Goal: Task Accomplishment & Management: Complete application form

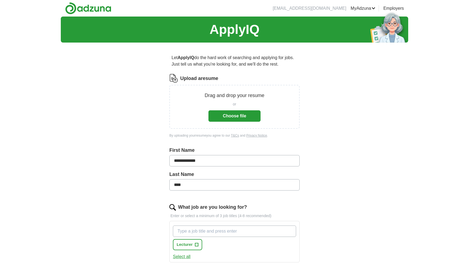
click at [234, 114] on button "Choose file" at bounding box center [234, 115] width 52 height 11
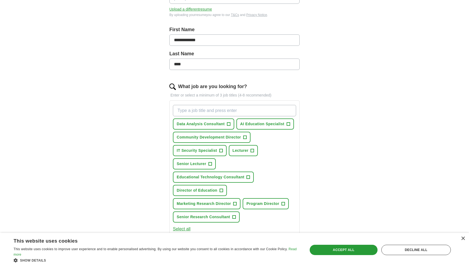
scroll to position [103, 0]
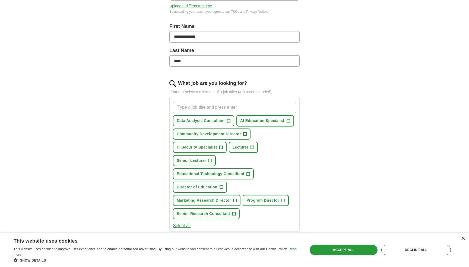
click at [286, 122] on span "+" at bounding box center [287, 121] width 3 height 4
click at [241, 147] on span "Lecturer" at bounding box center [240, 148] width 16 height 6
click at [210, 160] on span "+" at bounding box center [209, 161] width 3 height 4
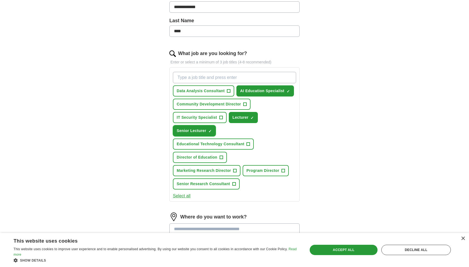
scroll to position [157, 0]
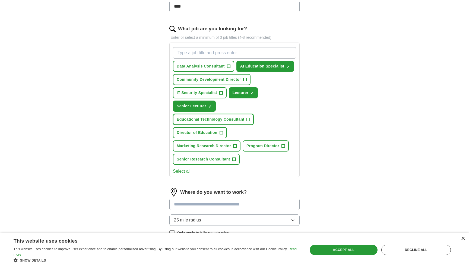
click at [219, 118] on span "Educational Technology Consultant" at bounding box center [211, 120] width 68 height 6
click at [219, 132] on button "Director of Education +" at bounding box center [200, 132] width 54 height 11
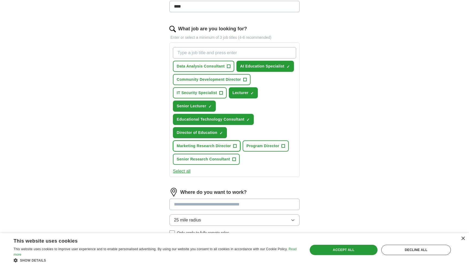
click at [228, 146] on span "Marketing Research Director" at bounding box center [204, 146] width 54 height 6
click at [264, 148] on span "Program Director" at bounding box center [262, 146] width 33 height 6
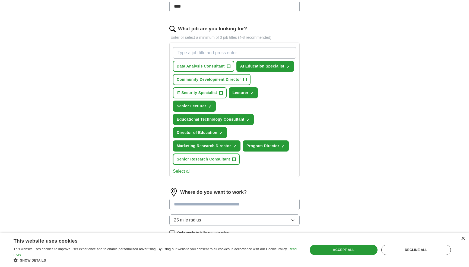
click at [229, 159] on span "Senior Research Consultant" at bounding box center [203, 159] width 53 height 6
click at [213, 92] on span "IT Security Specialist" at bounding box center [197, 93] width 40 height 6
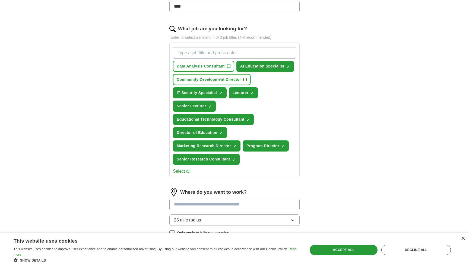
click at [213, 82] on button "Community Development Director +" at bounding box center [212, 79] width 78 height 11
click at [209, 69] on span "Data Analysis Consultant" at bounding box center [201, 66] width 48 height 6
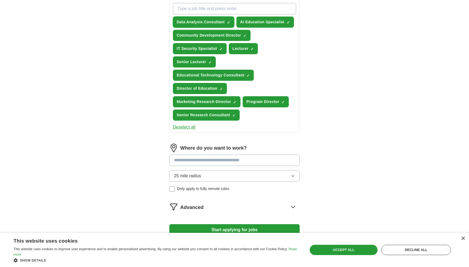
scroll to position [205, 0]
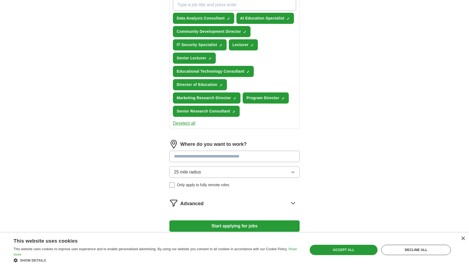
click at [201, 157] on input at bounding box center [234, 156] width 130 height 11
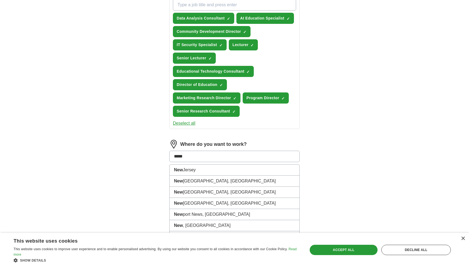
type input "******"
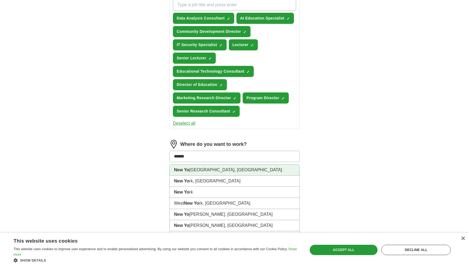
click at [197, 172] on li "[GEOGRAPHIC_DATA], [GEOGRAPHIC_DATA]" at bounding box center [235, 170] width 130 height 11
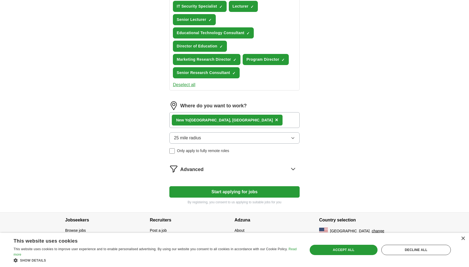
scroll to position [235, 0]
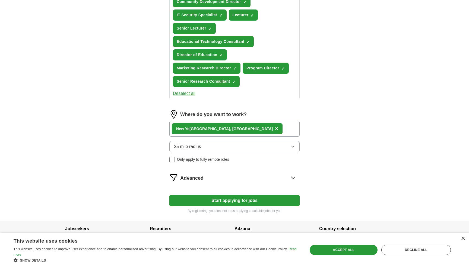
click at [231, 126] on div "[GEOGRAPHIC_DATA], [GEOGRAPHIC_DATA] ×" at bounding box center [234, 129] width 130 height 16
click at [225, 131] on div "[GEOGRAPHIC_DATA], [GEOGRAPHIC_DATA] ×" at bounding box center [234, 129] width 130 height 16
click at [244, 130] on div "[GEOGRAPHIC_DATA], [GEOGRAPHIC_DATA] ×" at bounding box center [234, 129] width 130 height 16
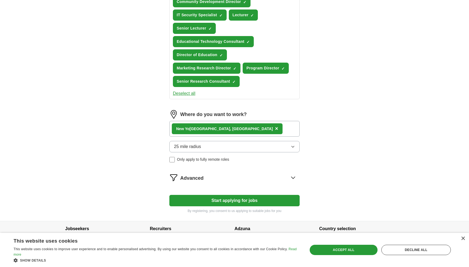
click at [229, 129] on div "[GEOGRAPHIC_DATA], [GEOGRAPHIC_DATA] ×" at bounding box center [234, 129] width 130 height 16
click at [240, 127] on div "[GEOGRAPHIC_DATA], [GEOGRAPHIC_DATA] ×" at bounding box center [234, 129] width 130 height 16
click at [239, 131] on div "[GEOGRAPHIC_DATA], [GEOGRAPHIC_DATA] ×" at bounding box center [234, 129] width 130 height 16
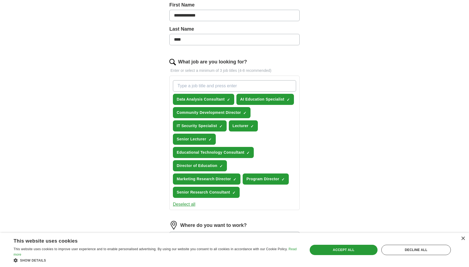
scroll to position [120, 0]
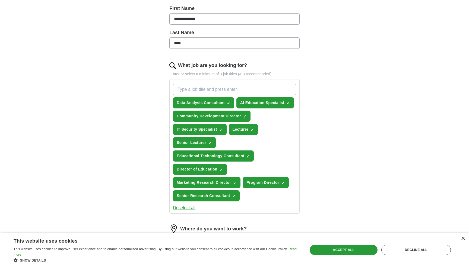
click at [232, 91] on input "What job are you looking for?" at bounding box center [234, 89] width 123 height 11
type input "Professor"
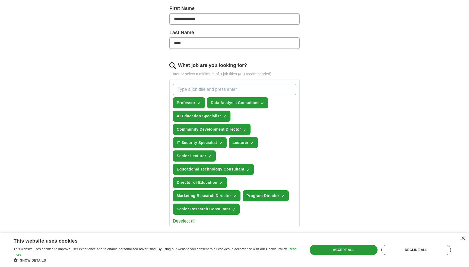
click at [221, 91] on input "What job are you looking for?" at bounding box center [234, 89] width 123 height 11
type input "Chief Education Officer"
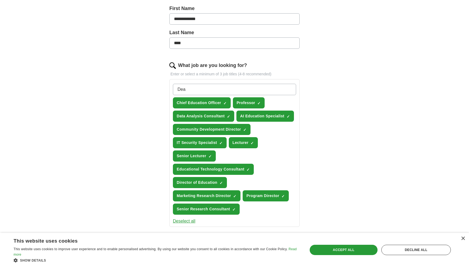
type input "[PERSON_NAME]"
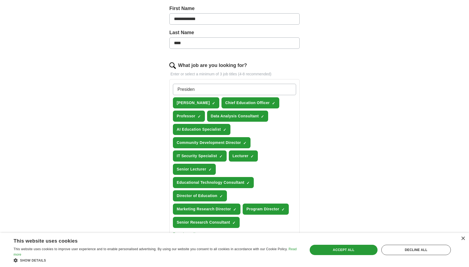
type input "President"
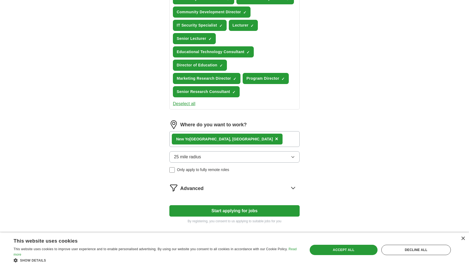
scroll to position [270, 0]
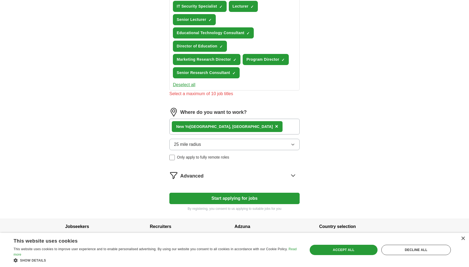
click at [243, 193] on button "Start applying for jobs" at bounding box center [234, 198] width 130 height 11
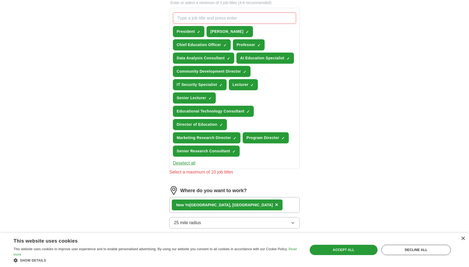
scroll to position [188, 0]
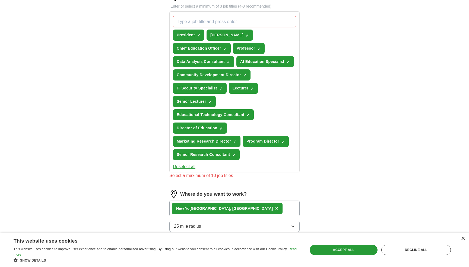
click at [0, 0] on span "×" at bounding box center [0, 0] width 0 height 0
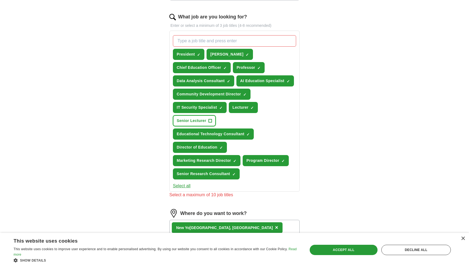
scroll to position [169, 0]
click at [0, 0] on span "×" at bounding box center [0, 0] width 0 height 0
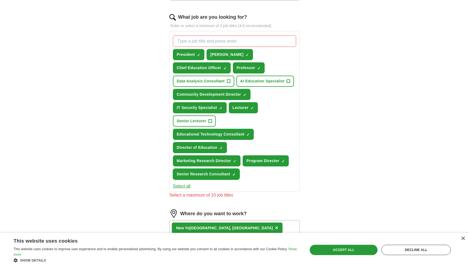
click at [0, 0] on span "×" at bounding box center [0, 0] width 0 height 0
click at [242, 94] on button "Community Development Director ✓ ×" at bounding box center [212, 94] width 78 height 11
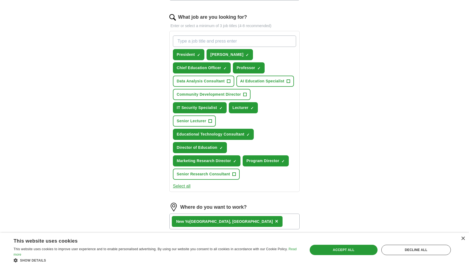
click at [156, 185] on div "**********" at bounding box center [235, 96] width 174 height 436
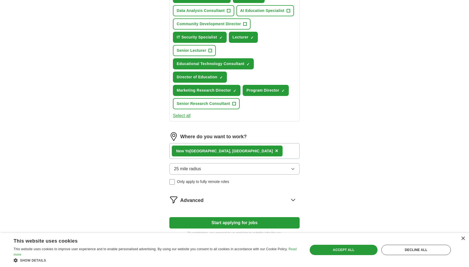
scroll to position [270, 0]
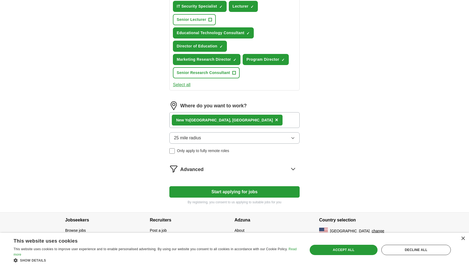
click at [225, 192] on button "Start applying for jobs" at bounding box center [234, 191] width 130 height 11
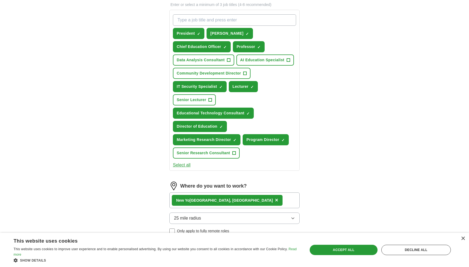
select select "**"
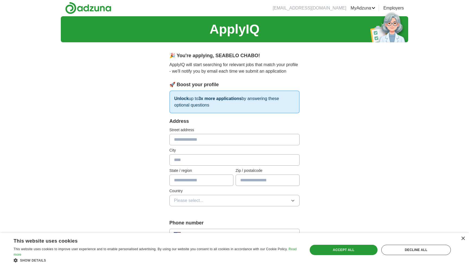
scroll to position [0, 0]
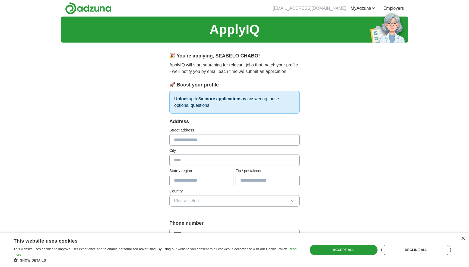
click at [198, 138] on input "text" at bounding box center [234, 139] width 130 height 11
type input "**********"
type input "*********"
type input "********"
type input "*****"
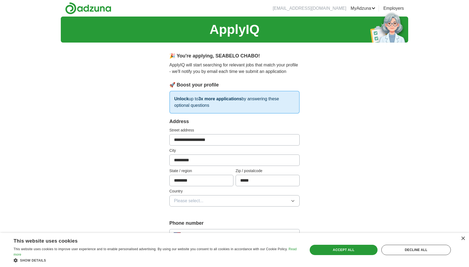
click at [189, 198] on span "Please select..." at bounding box center [189, 201] width 30 height 7
click at [189, 221] on span "[GEOGRAPHIC_DATA]" at bounding box center [196, 224] width 45 height 7
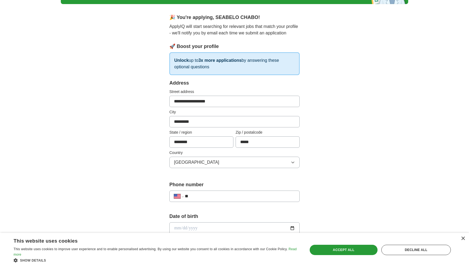
scroll to position [72, 0]
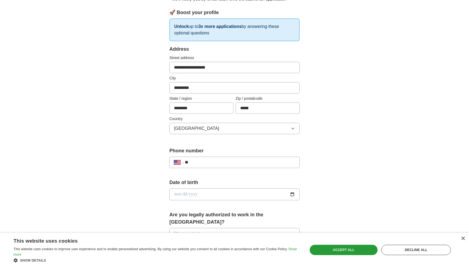
click at [195, 164] on input "**" at bounding box center [240, 162] width 110 height 7
type input "**********"
click at [196, 197] on input "date" at bounding box center [234, 194] width 130 height 12
click at [175, 192] on input "date" at bounding box center [234, 194] width 130 height 12
type input "**********"
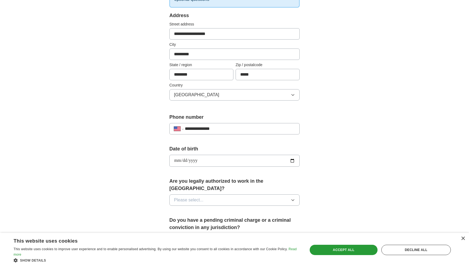
scroll to position [135, 0]
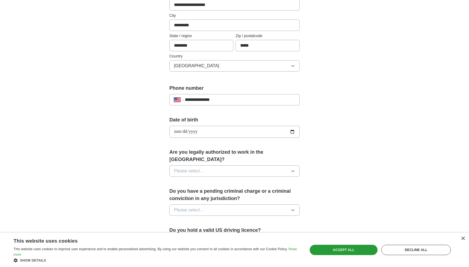
click at [190, 168] on span "Please select..." at bounding box center [189, 171] width 30 height 7
click at [186, 180] on div "Yes" at bounding box center [234, 183] width 121 height 7
click at [188, 207] on span "Please select..." at bounding box center [189, 210] width 30 height 7
click at [183, 231] on div "No" at bounding box center [234, 234] width 121 height 7
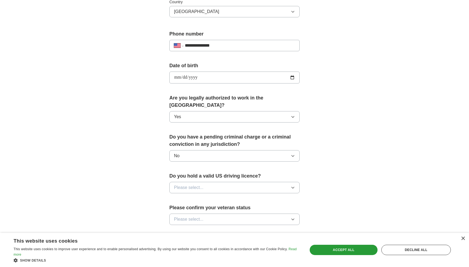
scroll to position [222, 0]
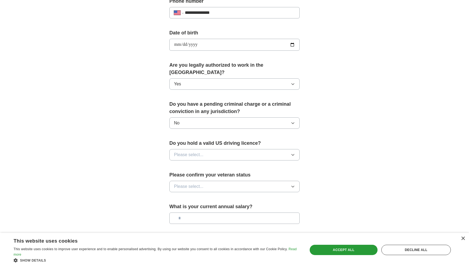
click at [184, 152] on button "Please select..." at bounding box center [234, 154] width 130 height 11
click at [180, 164] on span "Yes" at bounding box center [177, 167] width 7 height 7
click at [184, 181] on button "Please select..." at bounding box center [234, 186] width 130 height 11
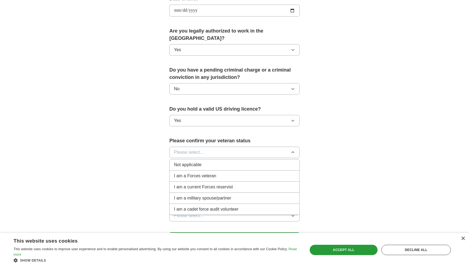
scroll to position [257, 0]
click at [186, 161] on span "Not applicable" at bounding box center [187, 164] width 27 height 7
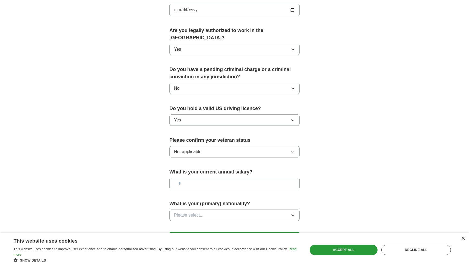
click at [187, 179] on input "text" at bounding box center [234, 183] width 130 height 11
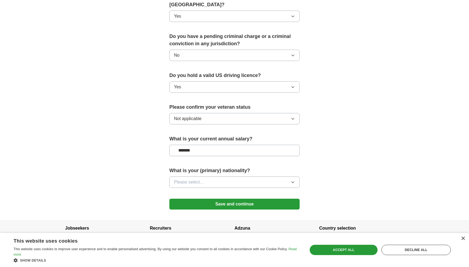
scroll to position [291, 0]
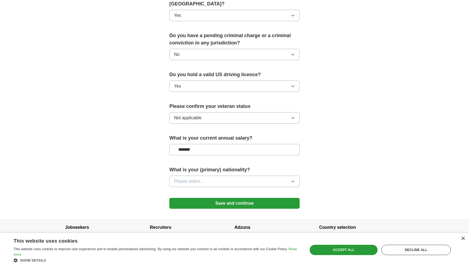
type input "*******"
click at [202, 178] on span "Please select..." at bounding box center [189, 181] width 30 height 7
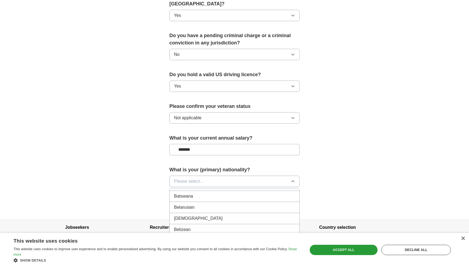
scroll to position [198, 0]
click at [187, 193] on span "Batswana" at bounding box center [183, 196] width 19 height 7
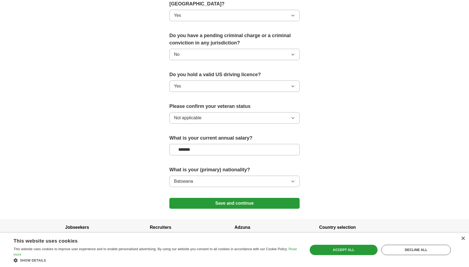
click at [283, 184] on div "What is your (primary) nationality? [GEOGRAPHIC_DATA]" at bounding box center [234, 178] width 130 height 25
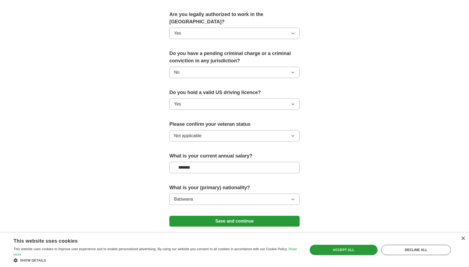
scroll to position [291, 0]
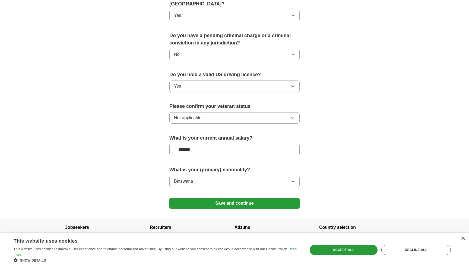
click at [238, 198] on button "Save and continue" at bounding box center [234, 203] width 130 height 11
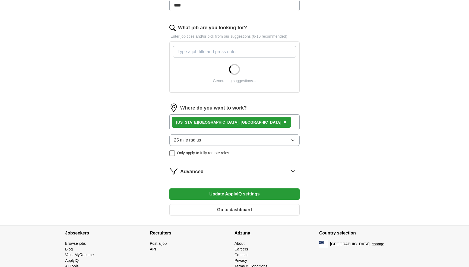
scroll to position [157, 0]
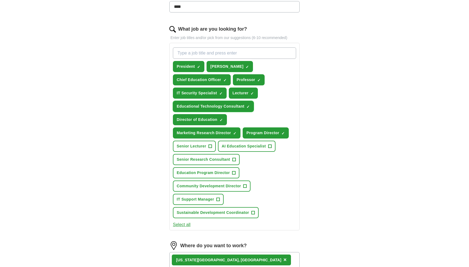
click at [0, 0] on span "×" at bounding box center [0, 0] width 0 height 0
click at [201, 52] on input "What job are you looking for?" at bounding box center [234, 52] width 123 height 11
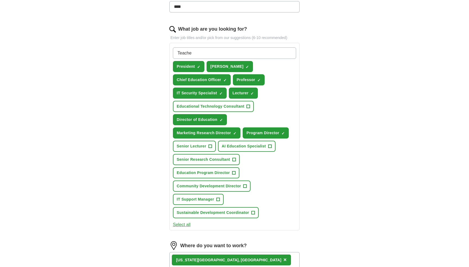
type input "Teacher"
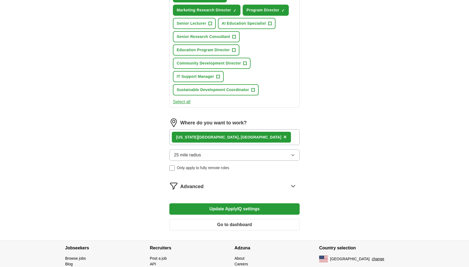
scroll to position [308, 0]
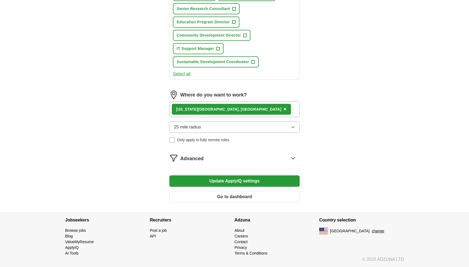
click at [233, 182] on button "Update ApplyIQ settings" at bounding box center [234, 180] width 130 height 11
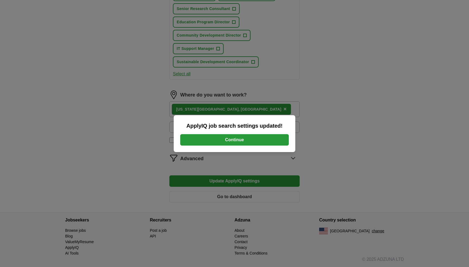
click at [226, 141] on button "Continue" at bounding box center [234, 139] width 108 height 11
